Goal: Task Accomplishment & Management: Manage account settings

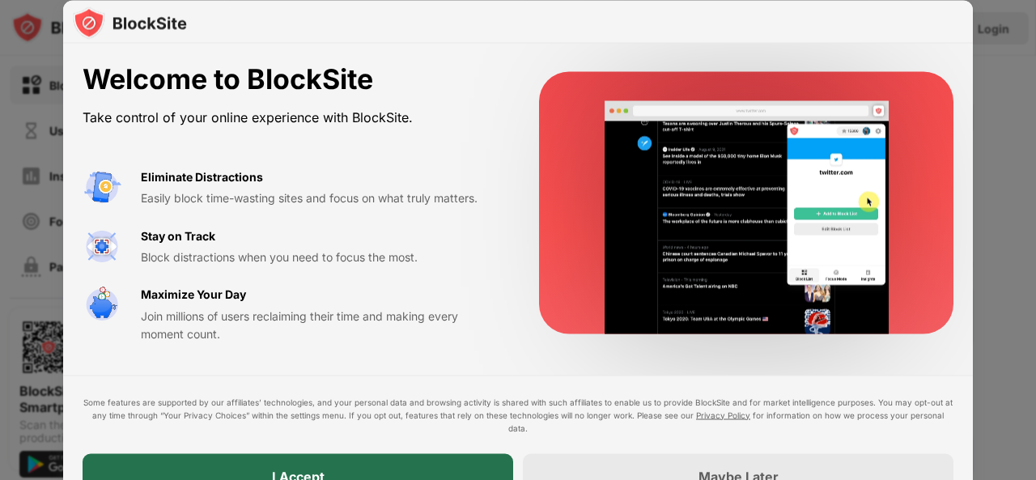
click at [439, 459] on div "I Accept" at bounding box center [298, 475] width 431 height 45
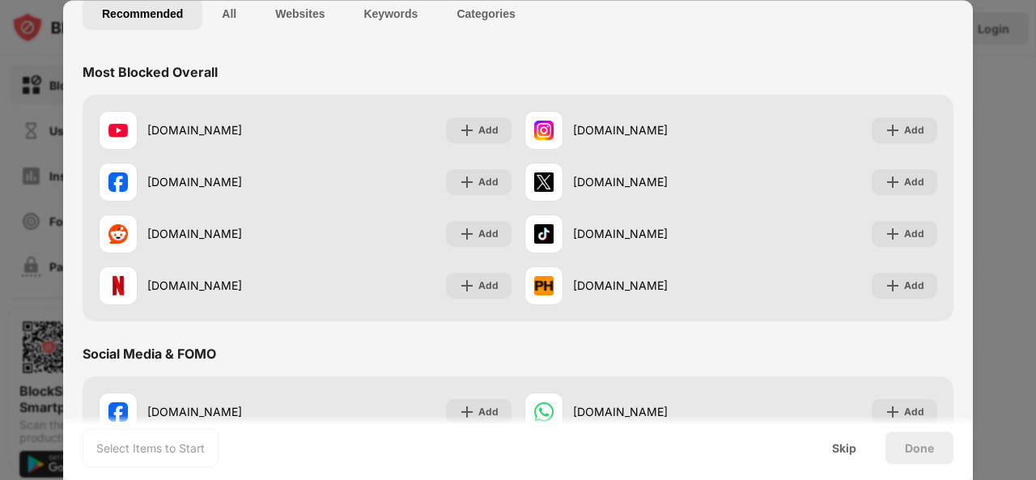
scroll to position [121, 0]
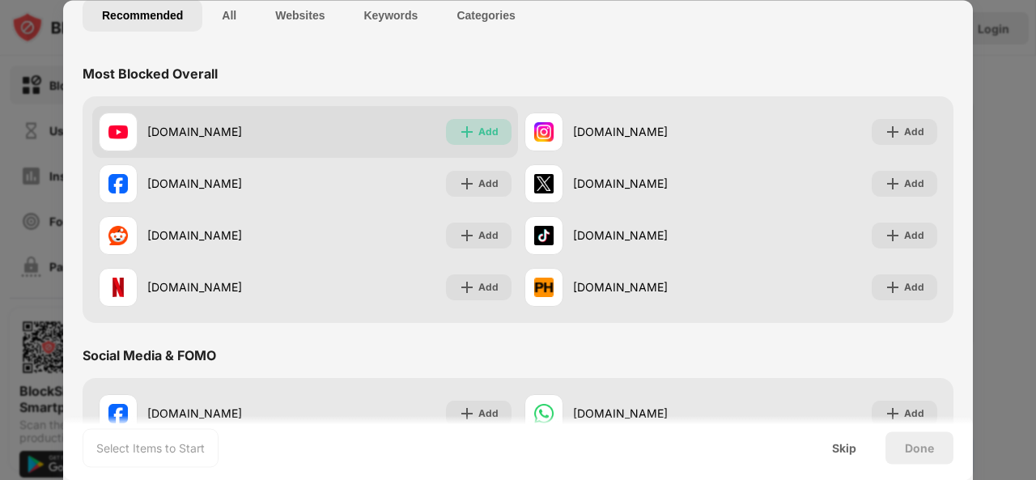
click at [473, 122] on div "Add" at bounding box center [479, 132] width 66 height 26
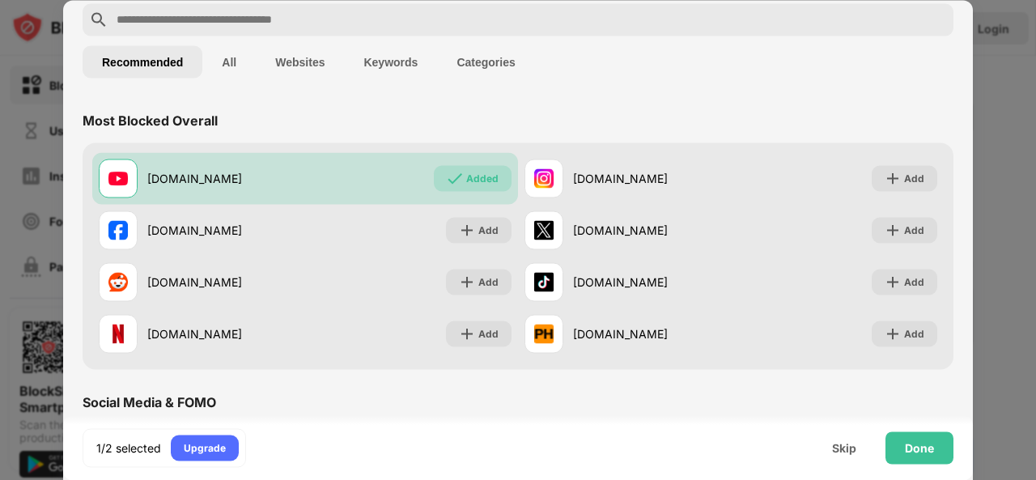
scroll to position [0, 0]
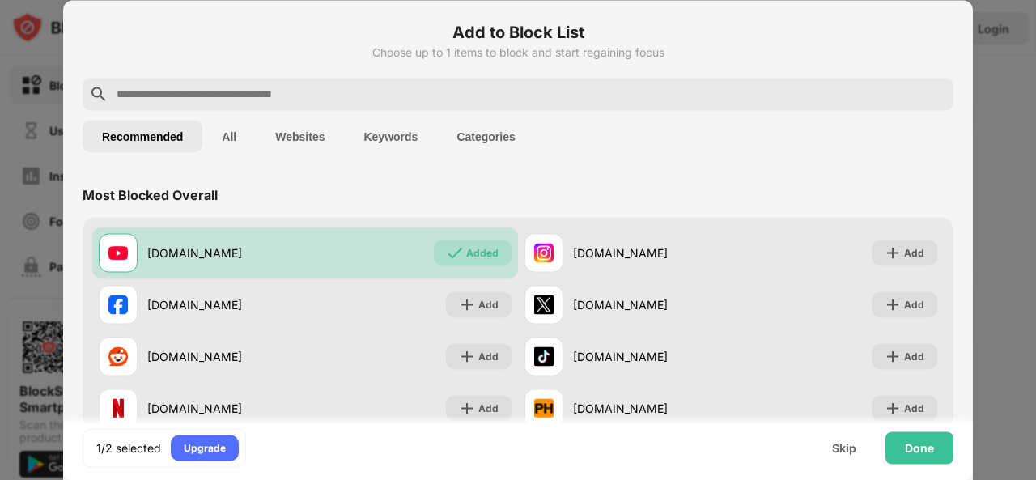
click at [349, 98] on input "text" at bounding box center [531, 93] width 832 height 19
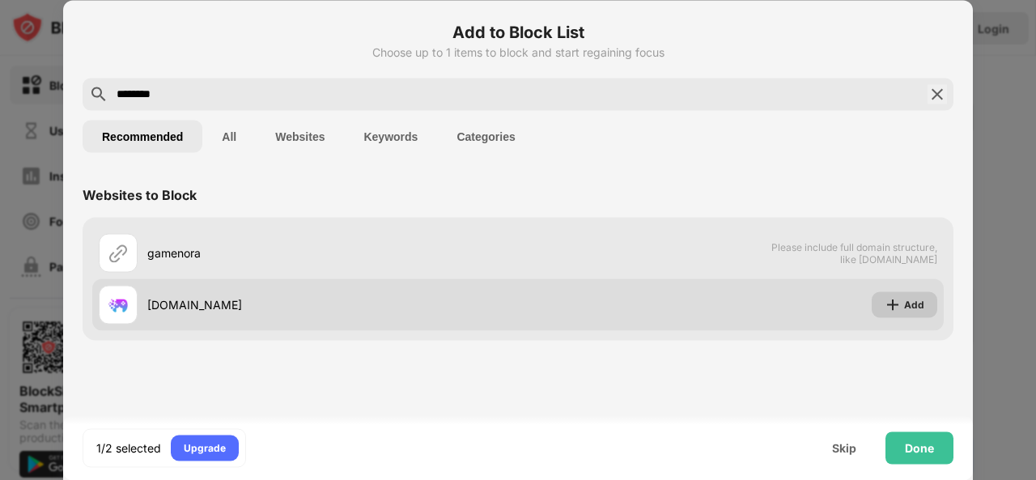
type input "********"
click at [912, 307] on div "Add" at bounding box center [914, 304] width 20 height 16
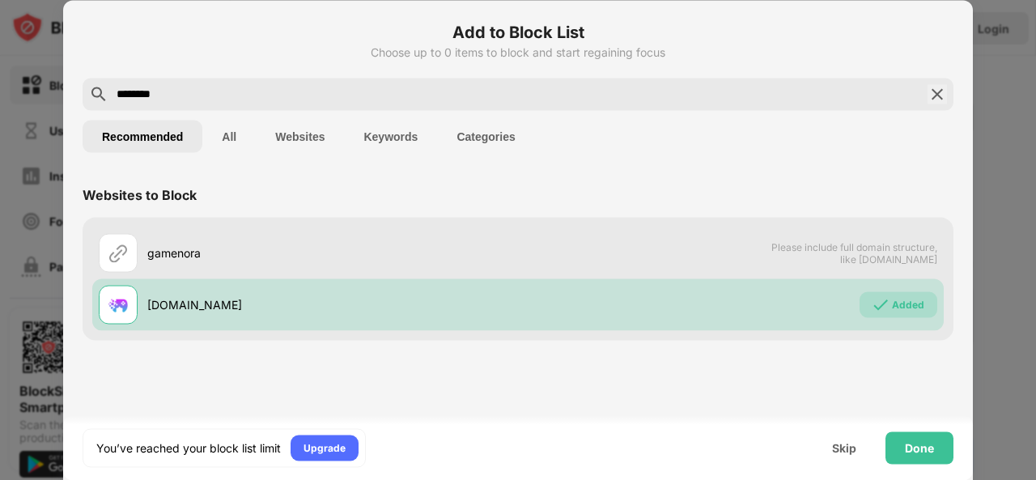
click at [938, 98] on img at bounding box center [937, 93] width 19 height 19
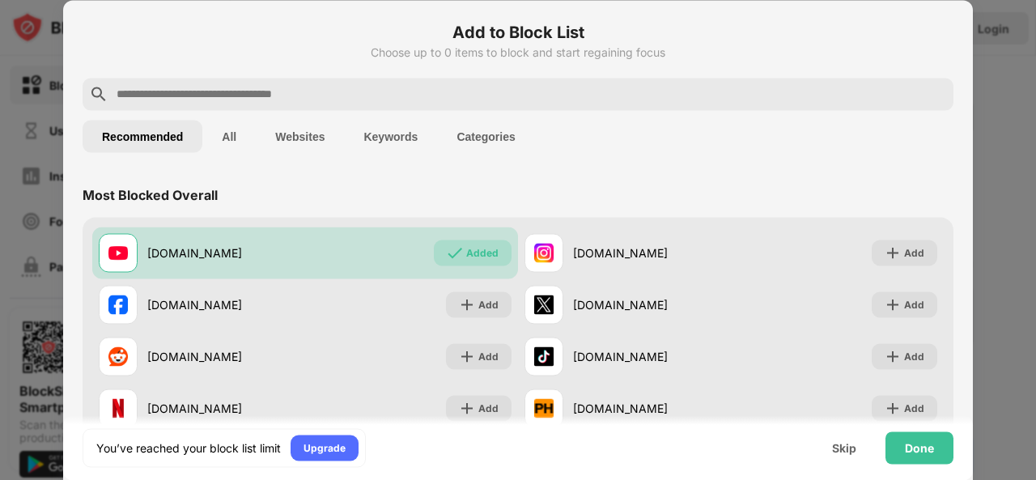
click at [657, 96] on input "text" at bounding box center [531, 93] width 832 height 19
type input "*"
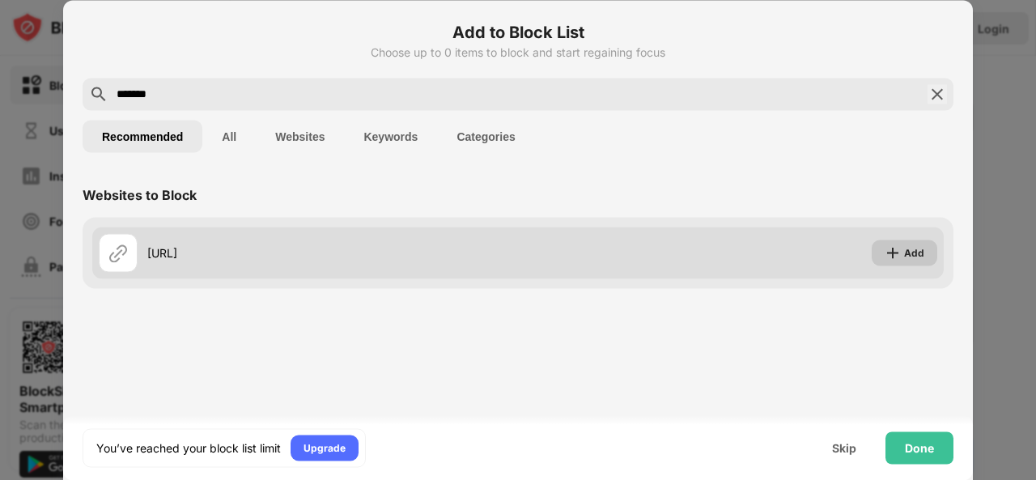
type input "*******"
click at [917, 255] on div "Add" at bounding box center [914, 253] width 20 height 16
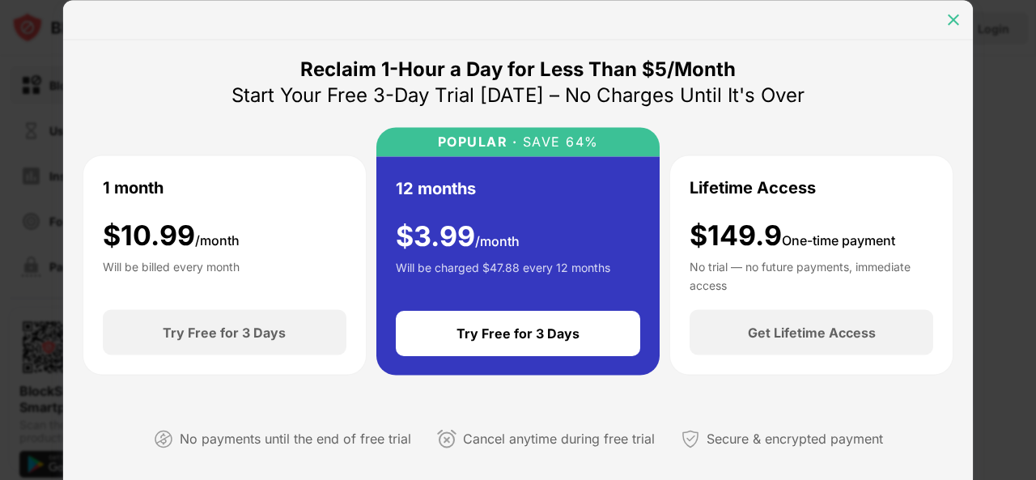
click at [951, 14] on img at bounding box center [954, 19] width 16 height 16
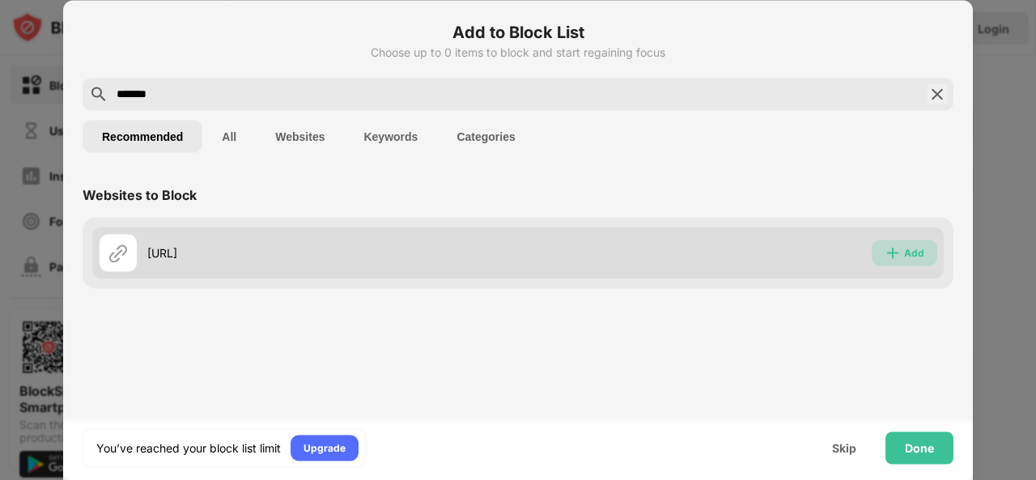
click at [897, 245] on img at bounding box center [893, 253] width 16 height 16
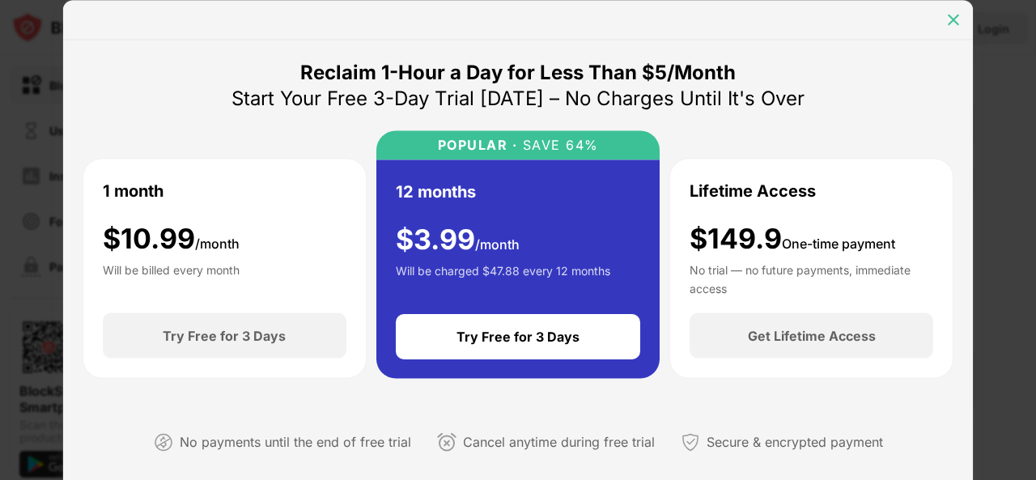
click at [955, 13] on img at bounding box center [954, 19] width 16 height 16
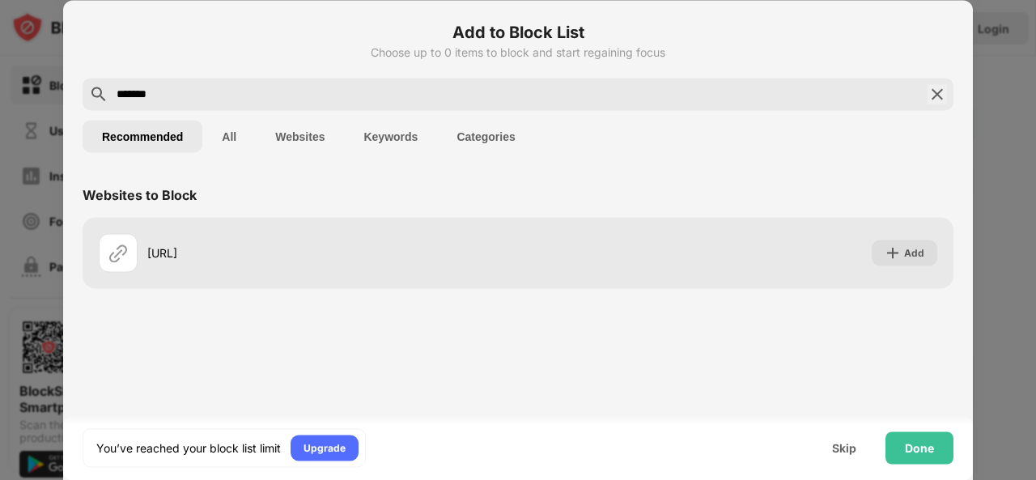
click at [935, 91] on img at bounding box center [937, 93] width 19 height 19
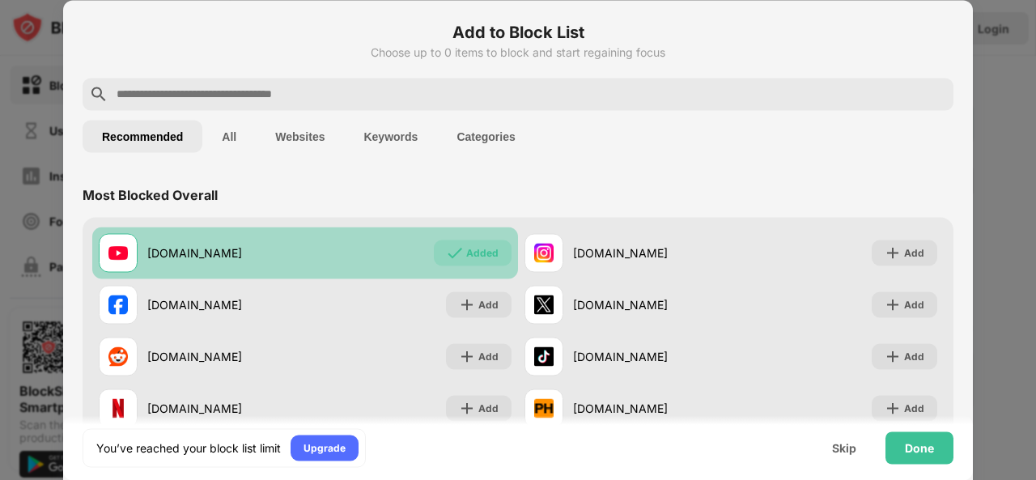
click at [478, 257] on div "Added" at bounding box center [482, 253] width 32 height 16
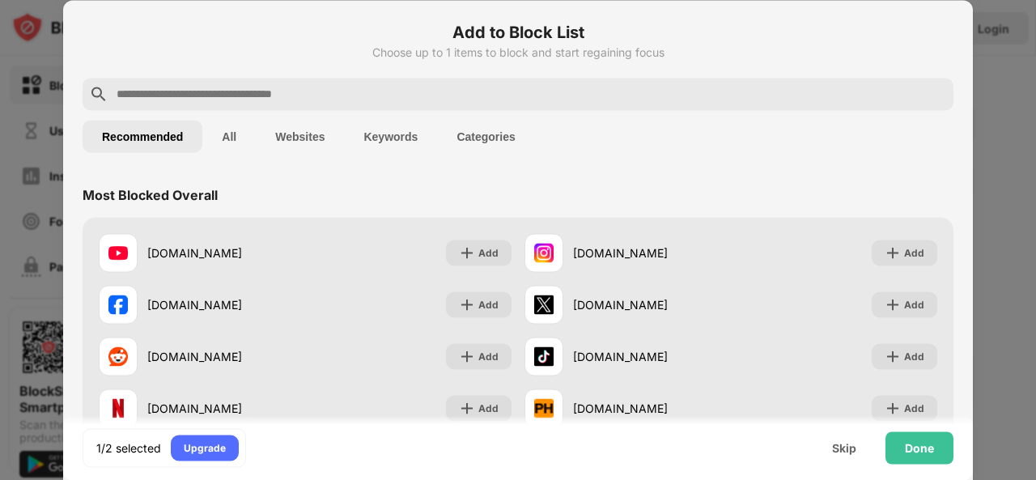
click at [464, 97] on input "text" at bounding box center [531, 93] width 832 height 19
type input "*"
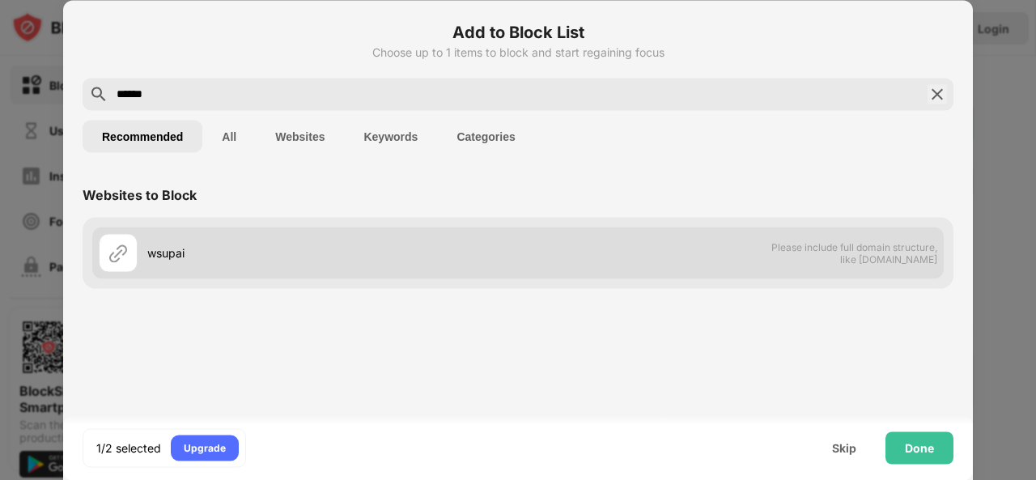
click at [819, 266] on div "wsupai Please include full domain structure, like domain.com" at bounding box center [518, 253] width 852 height 52
click at [797, 251] on span "Please include full domain structure, like domain.com" at bounding box center [854, 252] width 167 height 24
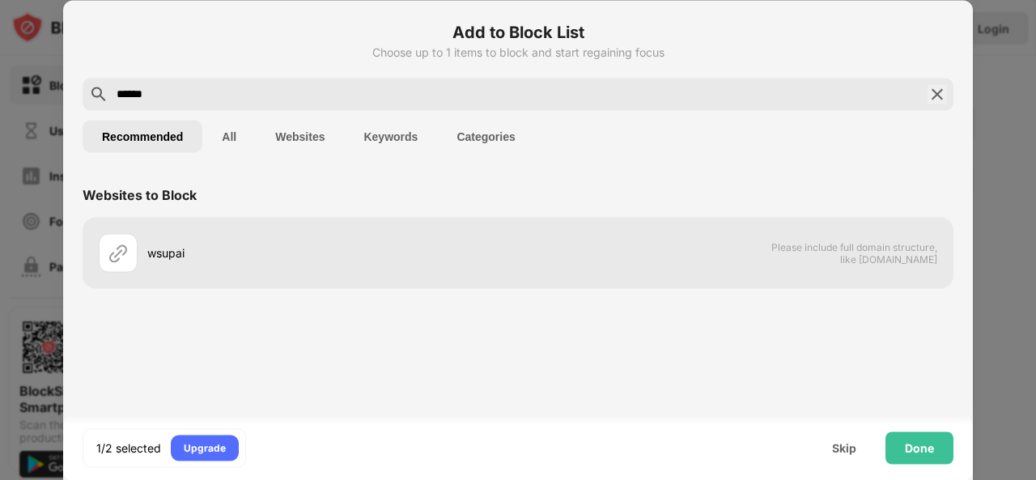
click at [479, 91] on input "******" at bounding box center [518, 93] width 806 height 19
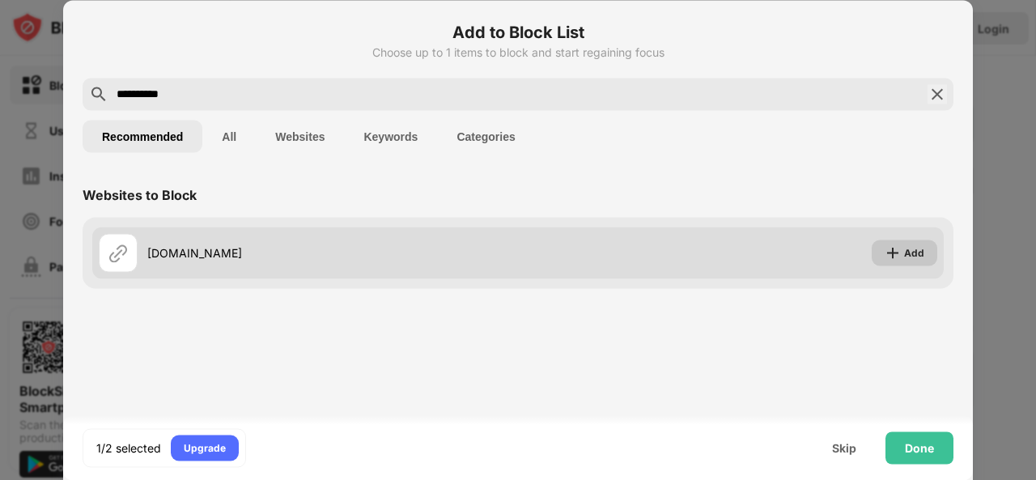
type input "**********"
click at [904, 257] on div "Add" at bounding box center [905, 253] width 66 height 26
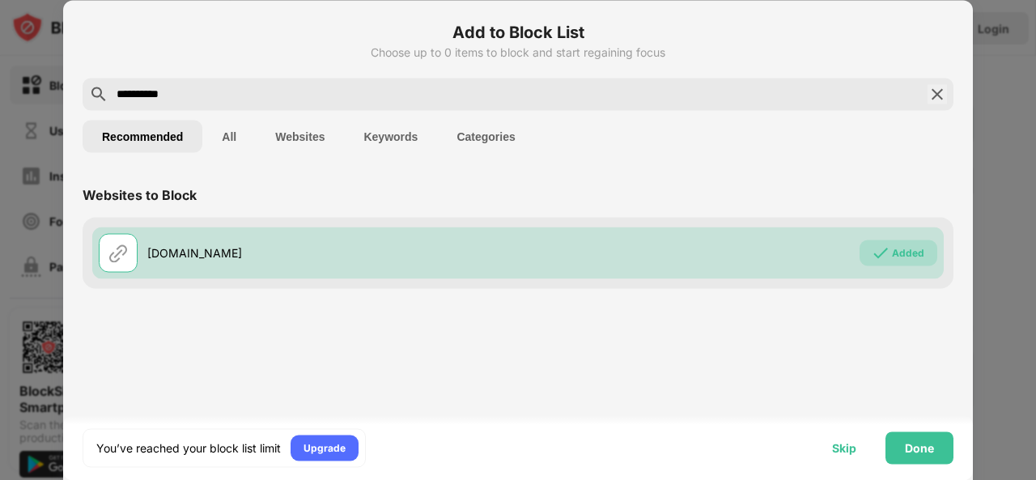
click at [856, 449] on div "Skip" at bounding box center [844, 447] width 24 height 13
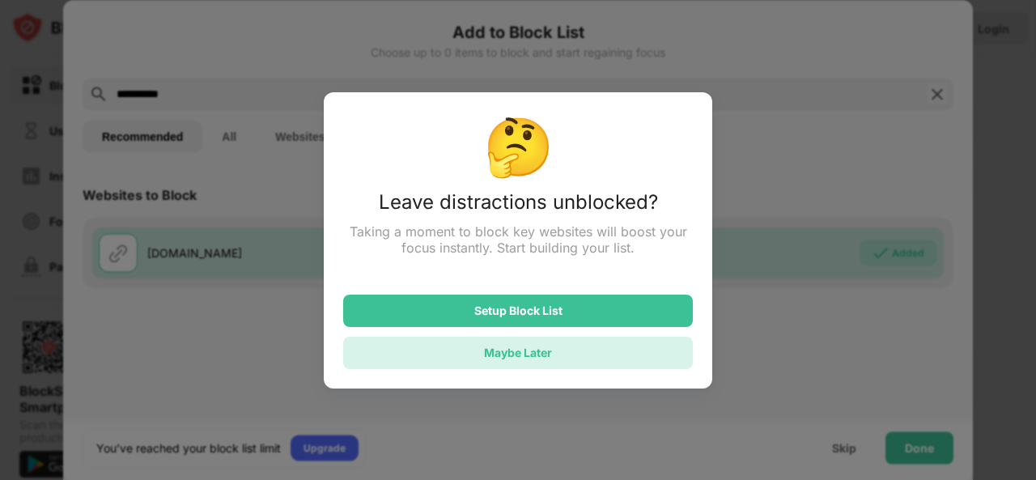
click at [629, 343] on div "Maybe Later" at bounding box center [518, 353] width 350 height 32
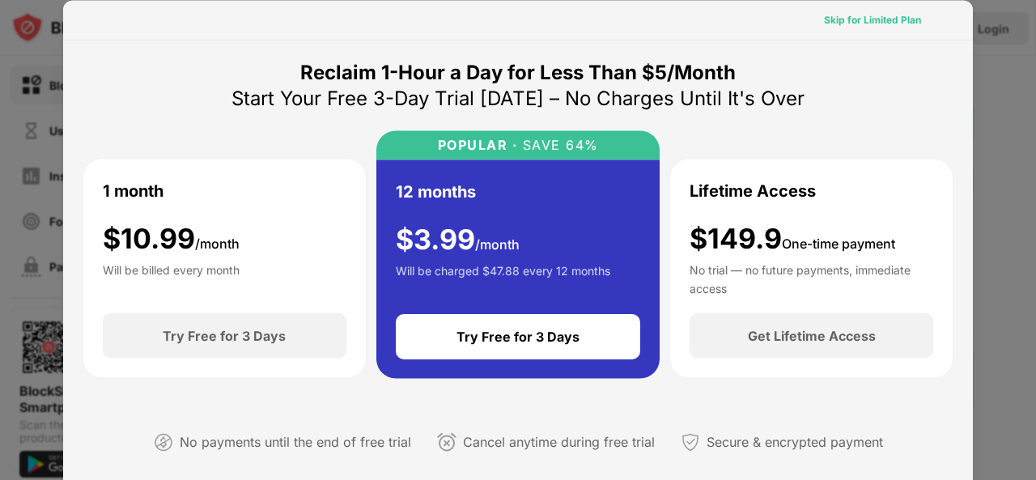
click at [863, 14] on div "Skip for Limited Plan" at bounding box center [872, 19] width 97 height 16
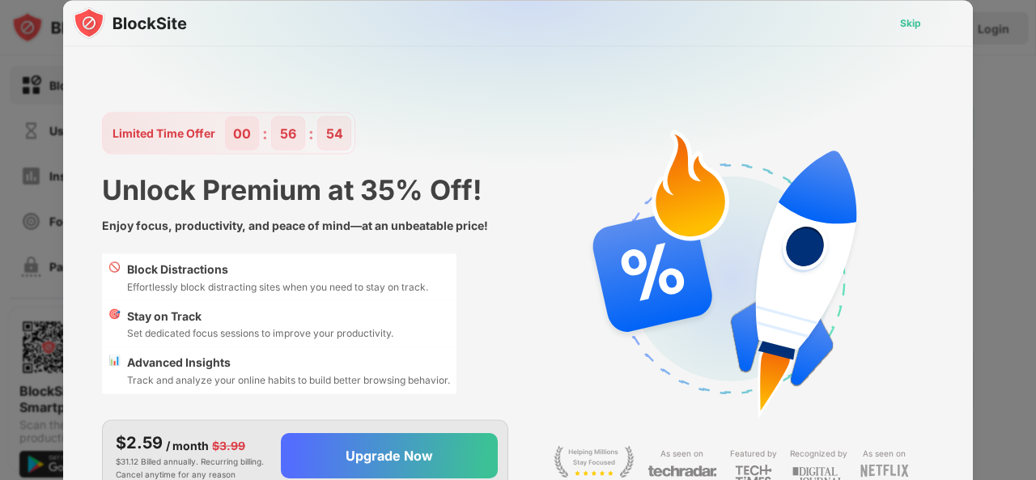
click at [911, 20] on div "Skip" at bounding box center [910, 23] width 21 height 16
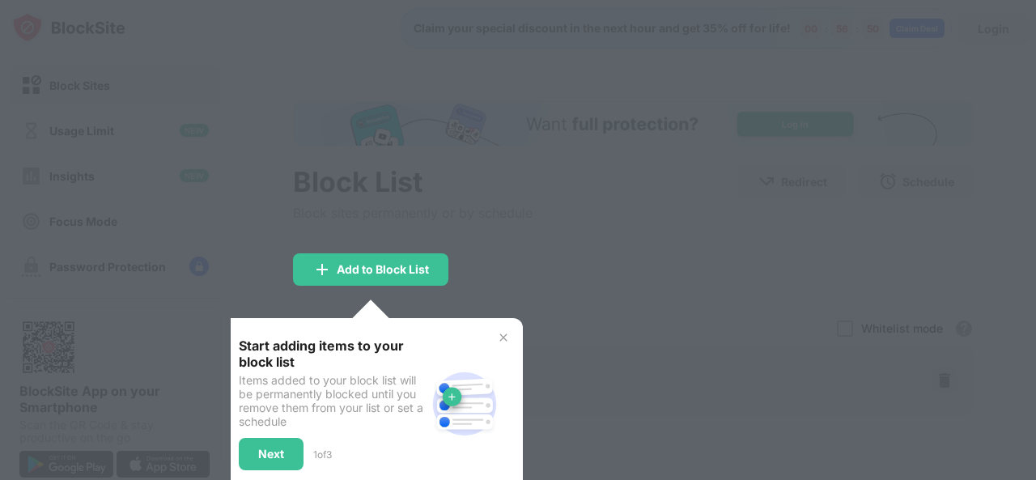
click at [508, 333] on img at bounding box center [503, 337] width 13 height 13
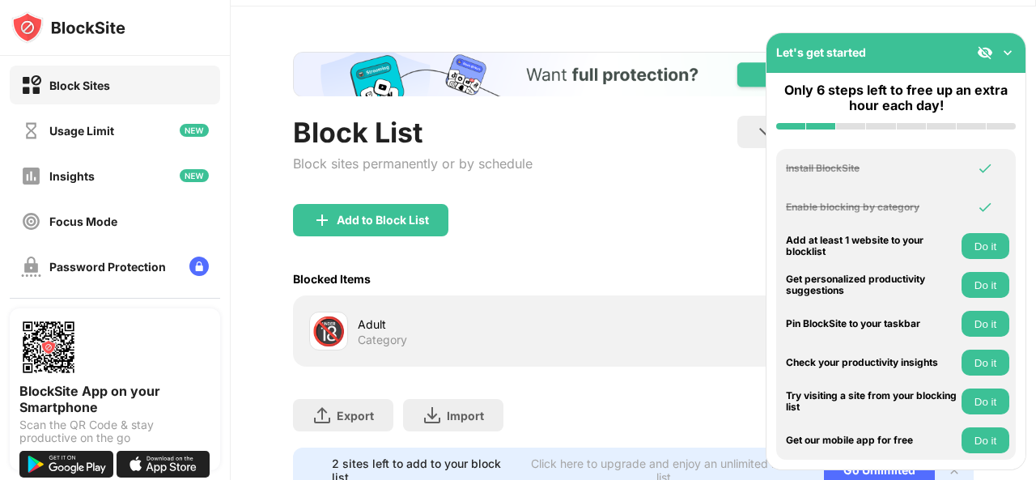
scroll to position [53, 0]
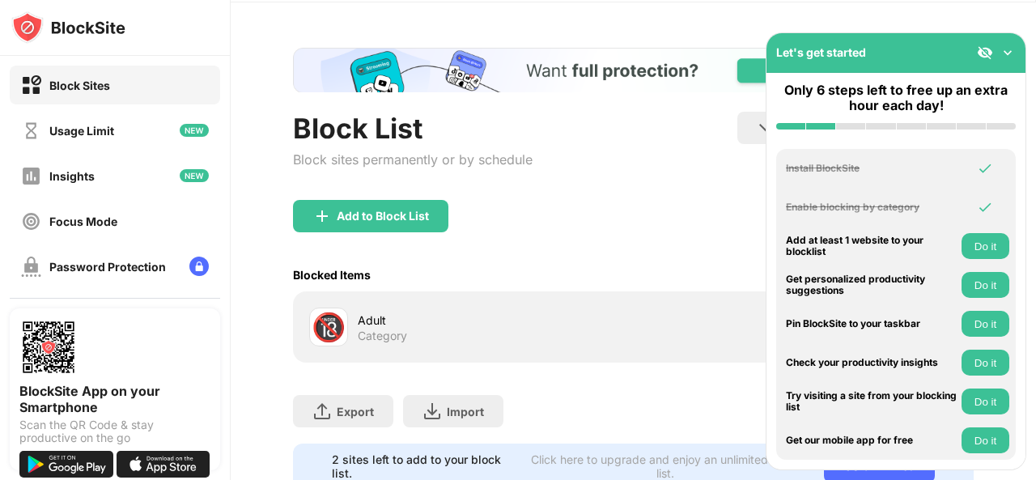
click at [553, 258] on div "Blocked Items Whitelist mode Block all websites except for those in your whitel…" at bounding box center [633, 274] width 681 height 33
click at [1008, 53] on img at bounding box center [1008, 53] width 16 height 16
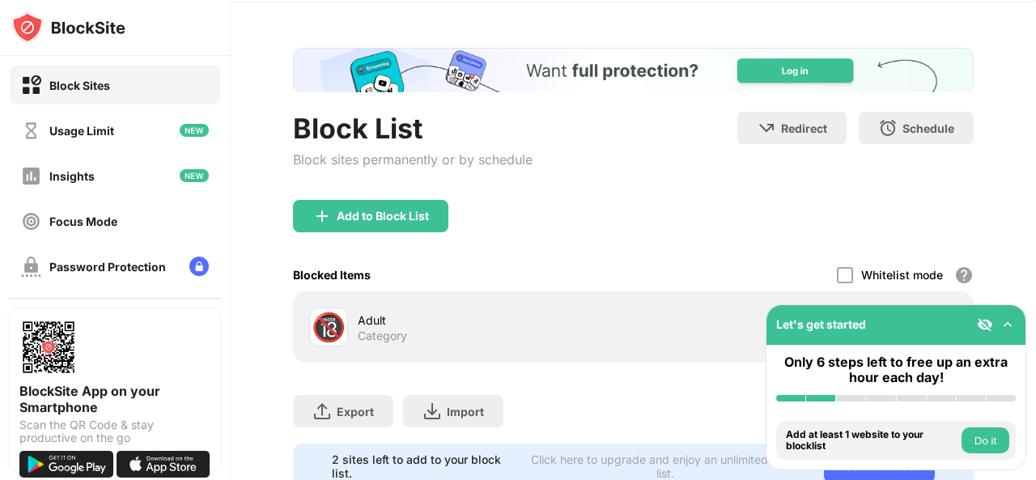
scroll to position [118, 0]
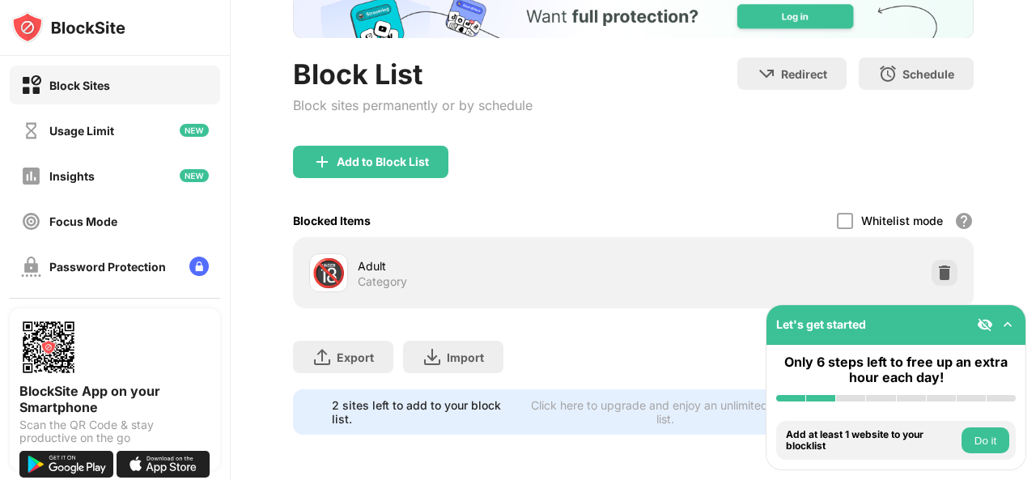
click at [991, 441] on button "Do it" at bounding box center [986, 440] width 48 height 26
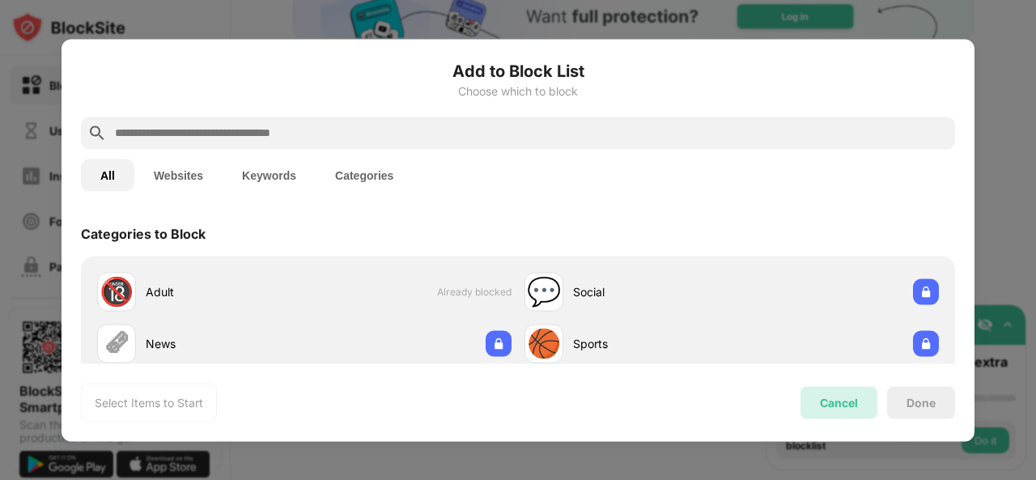
click at [854, 399] on div "Cancel" at bounding box center [839, 403] width 38 height 14
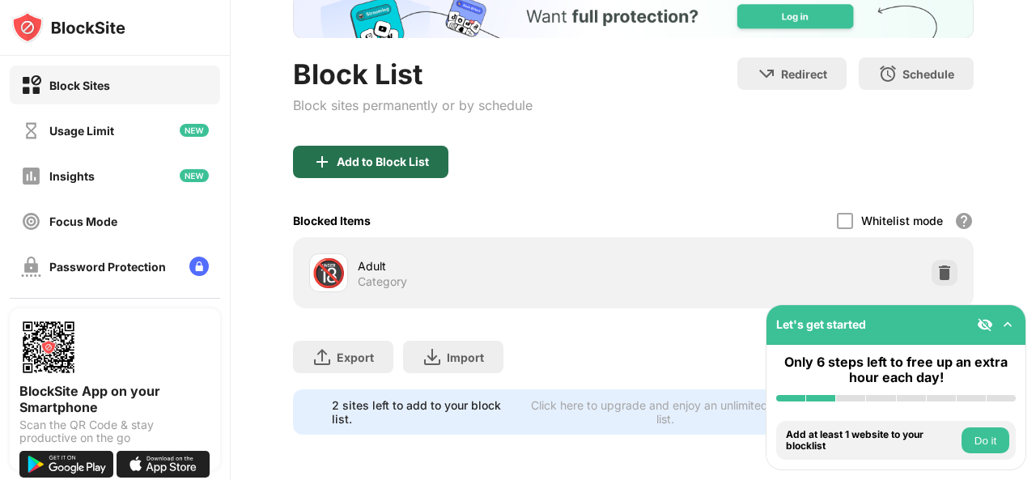
click at [416, 155] on div "Add to Block List" at bounding box center [383, 161] width 92 height 13
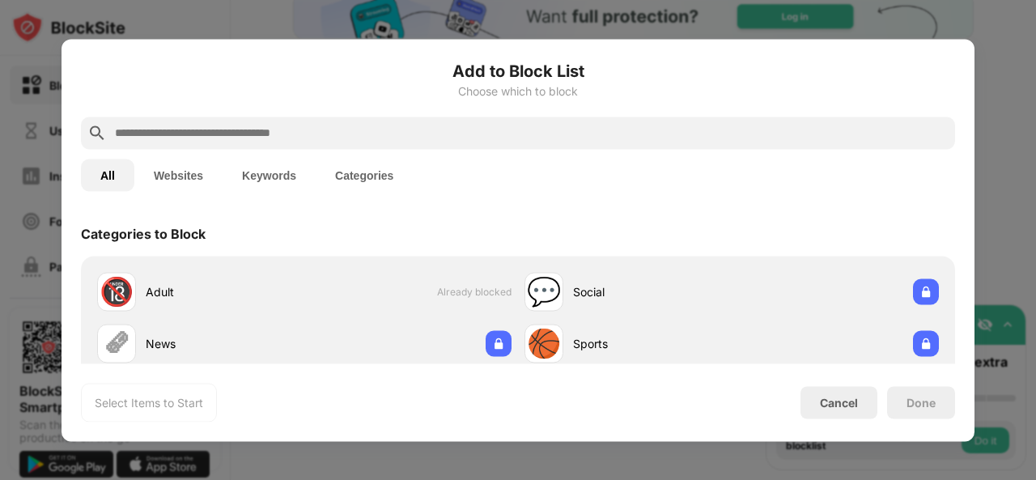
click at [513, 138] on input "text" at bounding box center [531, 132] width 836 height 19
paste input "**********"
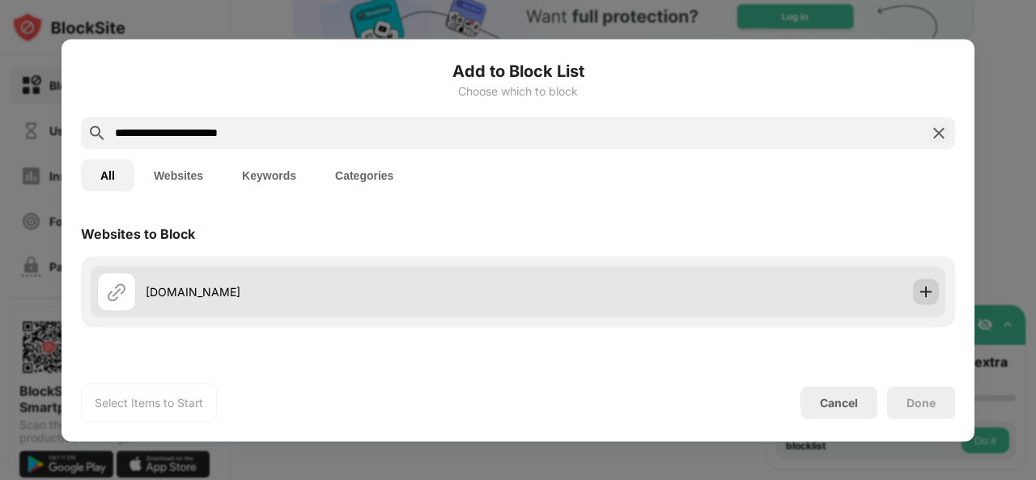
type input "**********"
click at [918, 297] on img at bounding box center [926, 291] width 16 height 16
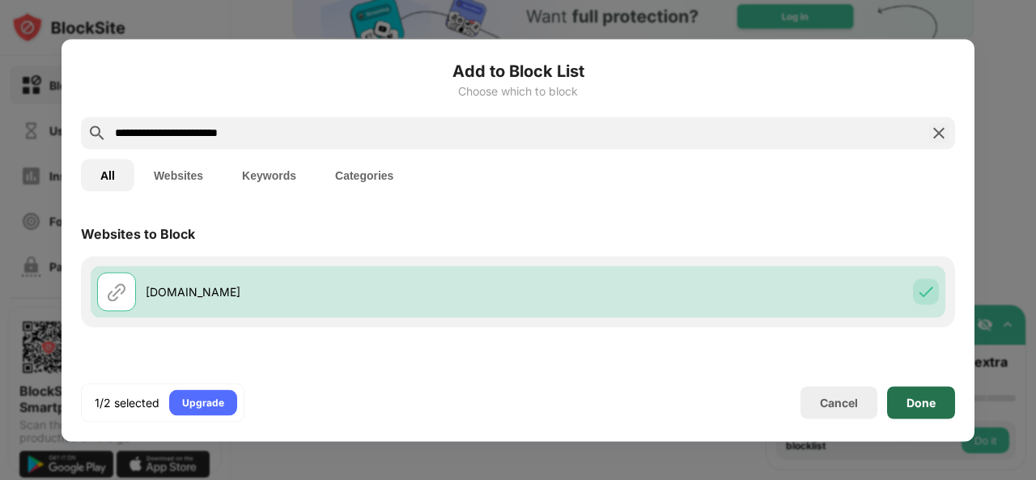
click at [915, 398] on div "Done" at bounding box center [921, 402] width 29 height 13
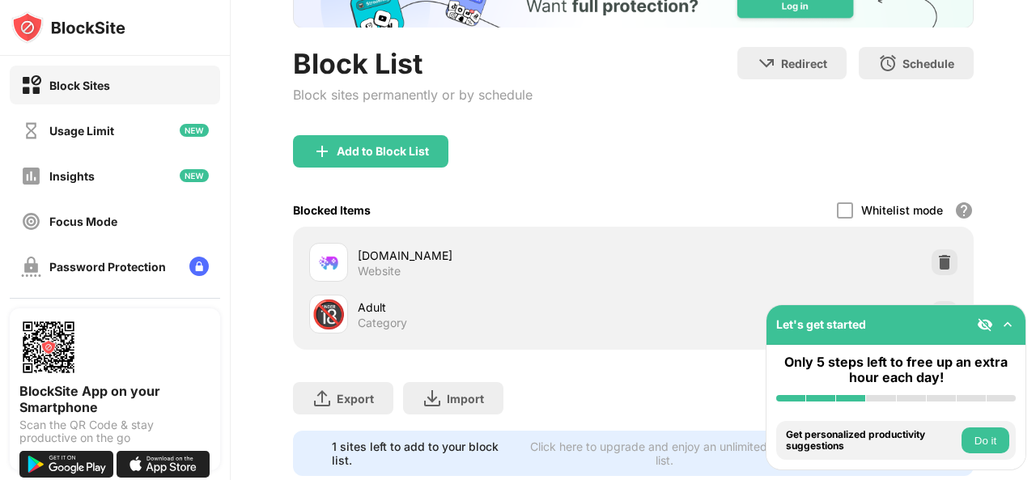
scroll to position [170, 0]
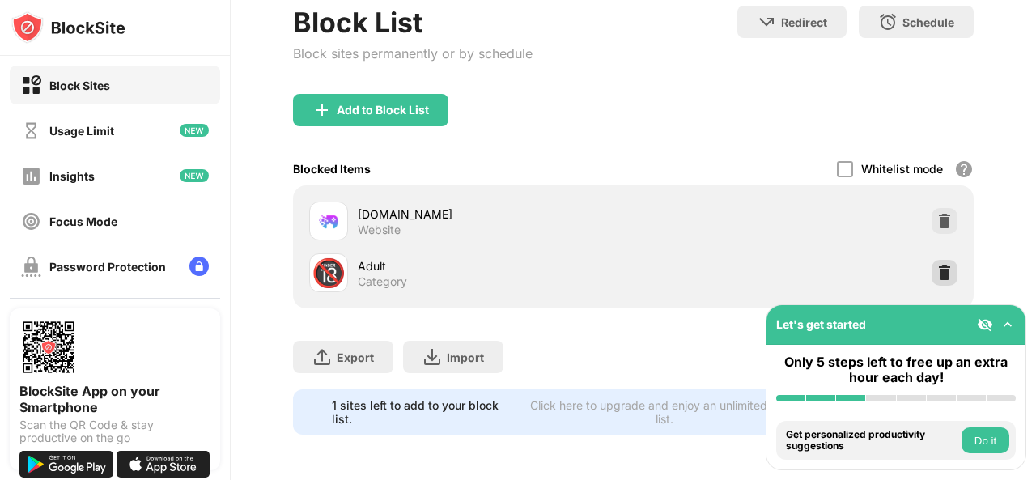
click at [937, 265] on img at bounding box center [945, 273] width 16 height 16
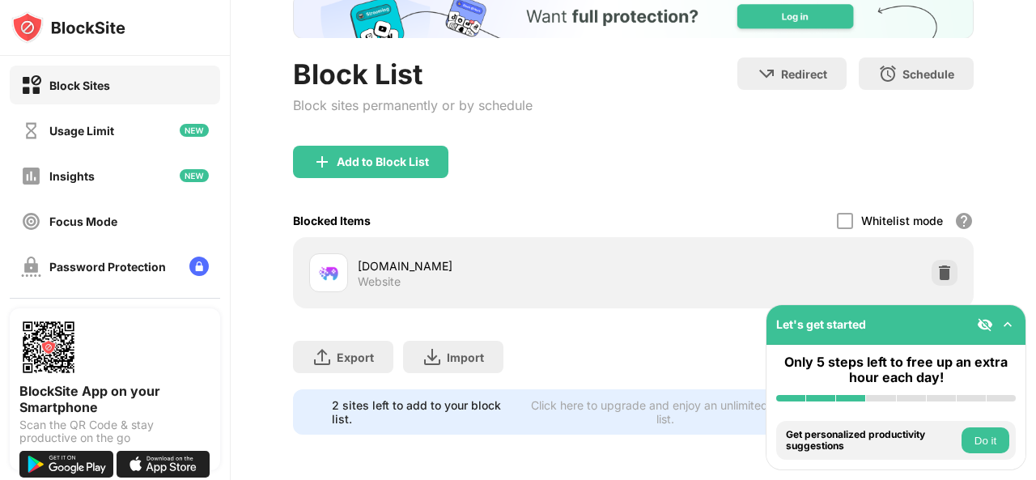
scroll to position [0, 0]
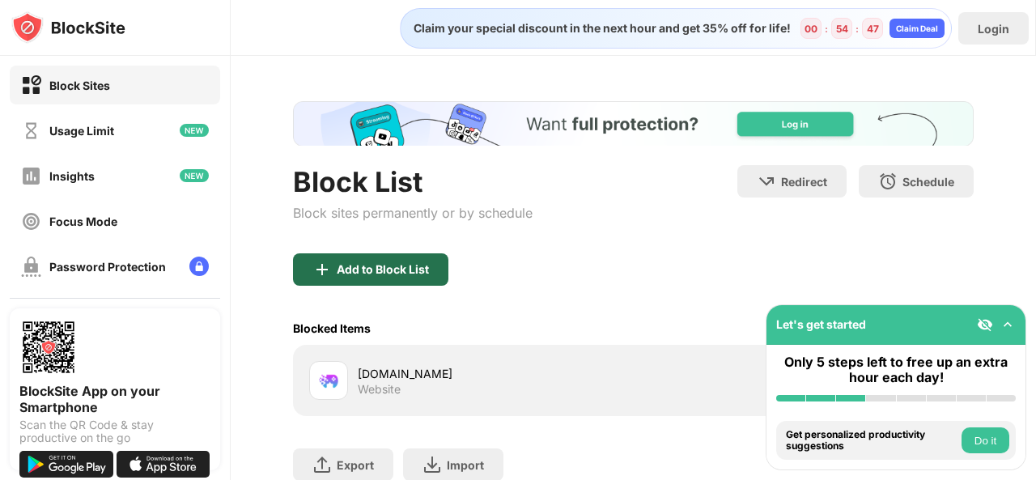
click at [409, 260] on div "Add to Block List" at bounding box center [370, 269] width 155 height 32
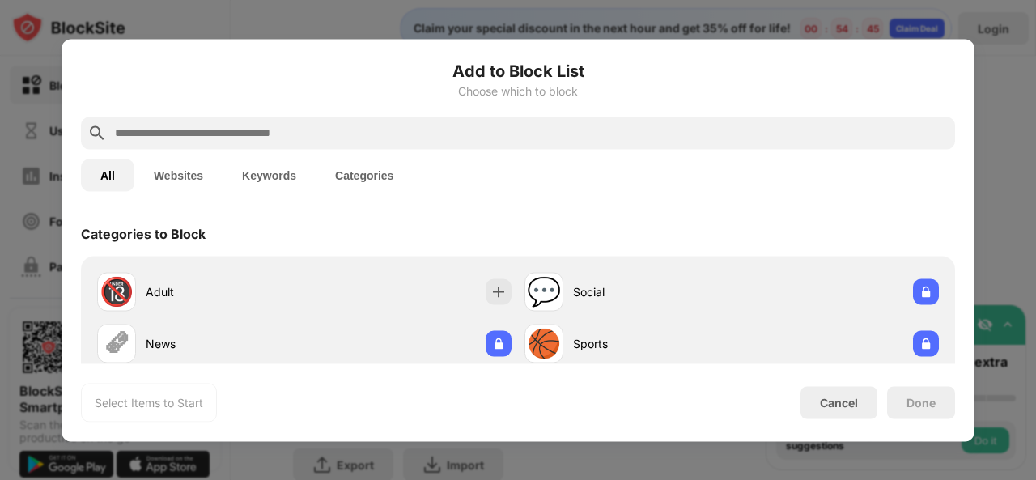
click at [402, 140] on input "text" at bounding box center [531, 132] width 836 height 19
paste input "**********"
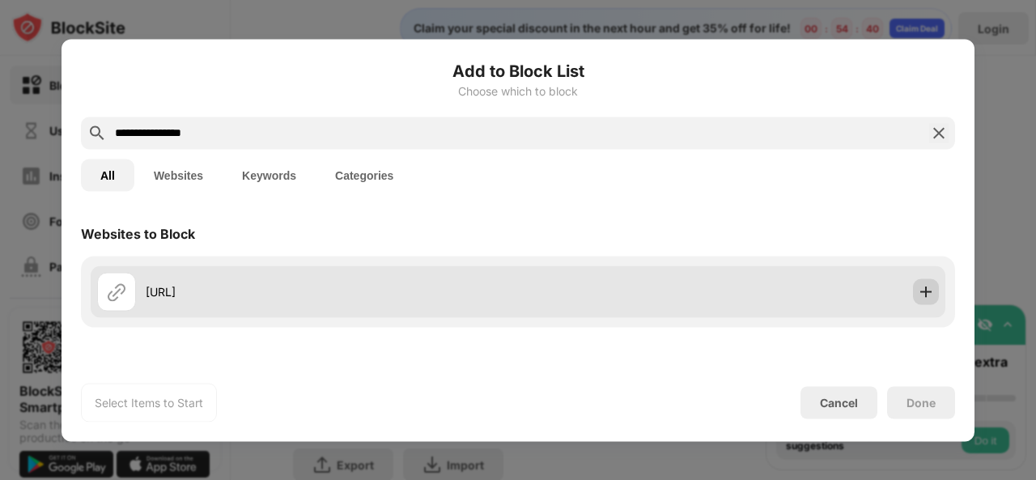
type input "**********"
click at [920, 291] on img at bounding box center [926, 291] width 16 height 16
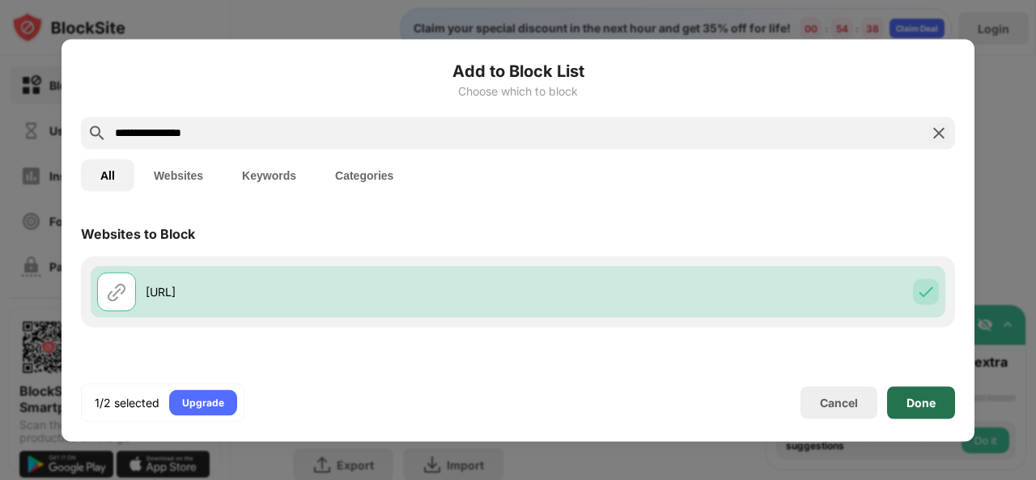
click at [918, 409] on div "Done" at bounding box center [921, 402] width 29 height 13
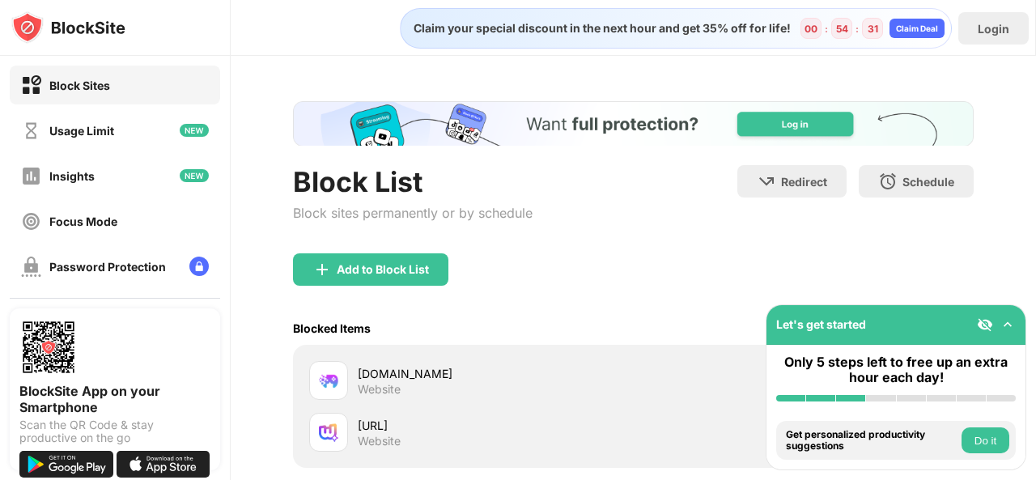
scroll to position [170, 0]
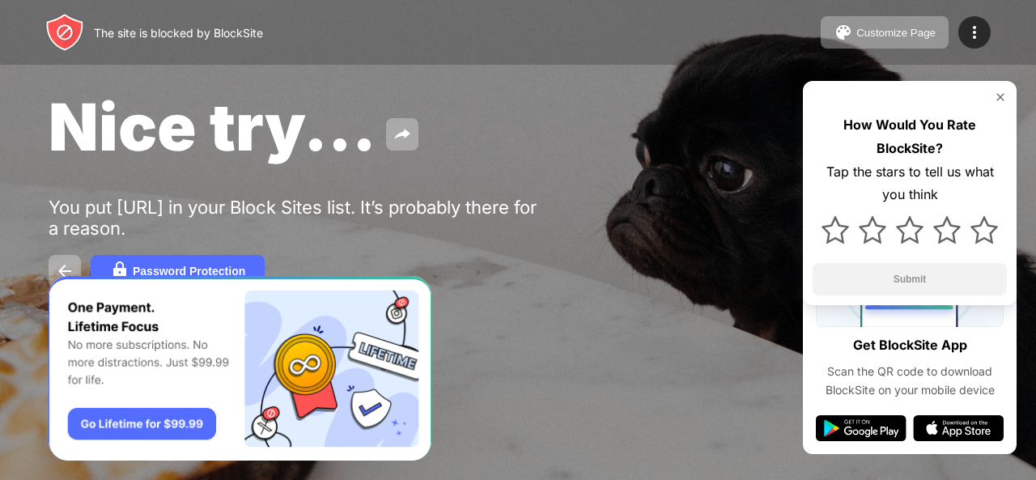
click at [996, 93] on img at bounding box center [1000, 97] width 13 height 13
click at [1014, 91] on div "How Would You Rate BlockSite? Tap the stars to tell us what you think Submit" at bounding box center [910, 193] width 214 height 224
